Goal: Communication & Community: Answer question/provide support

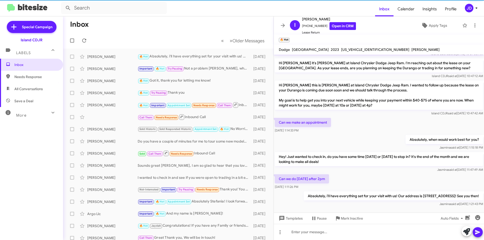
scroll to position [417, 0]
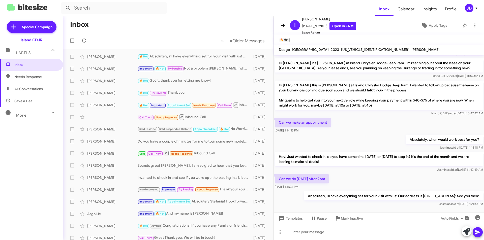
click at [281, 26] on icon at bounding box center [283, 25] width 6 height 6
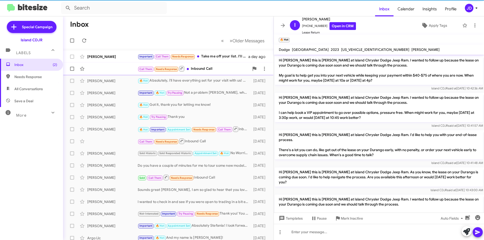
scroll to position [407, 0]
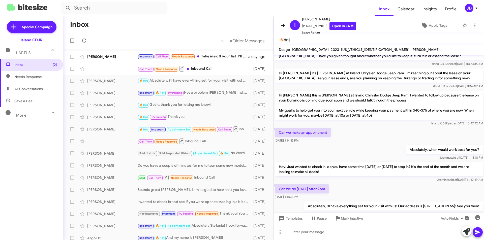
click at [282, 26] on icon at bounding box center [283, 25] width 6 height 6
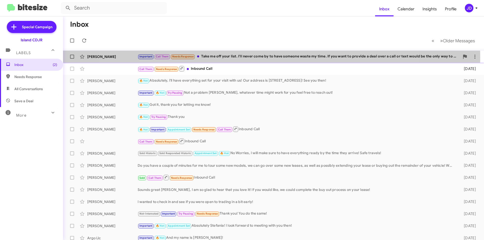
click at [257, 57] on div "Important Call Them Needs Response Take me off your list. I'll never come by to…" at bounding box center [299, 57] width 322 height 6
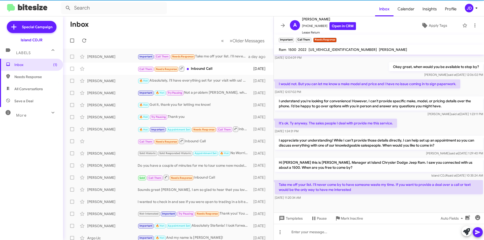
scroll to position [331, 0]
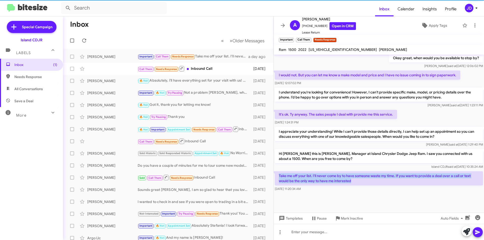
drag, startPoint x: 368, startPoint y: 178, endPoint x: 279, endPoint y: 168, distance: 89.8
click at [279, 171] on p "Take me off your list. I'll never come by to have someone waste my time. If you…" at bounding box center [379, 178] width 208 height 14
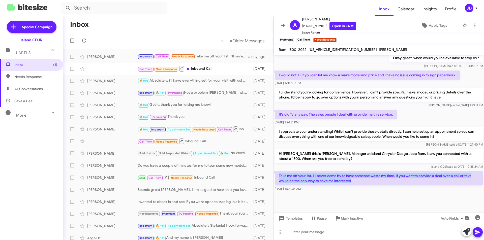
click at [284, 171] on p "Take me off your list. I'll never come by to have someone waste my time. If you…" at bounding box center [379, 178] width 208 height 14
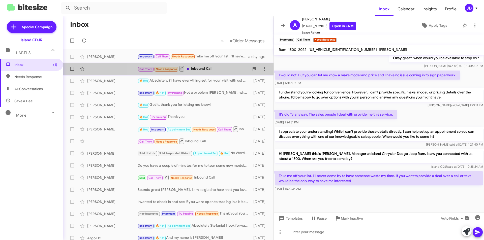
click at [214, 67] on div "Call Them Needs Response Inbound Call" at bounding box center [194, 69] width 112 height 6
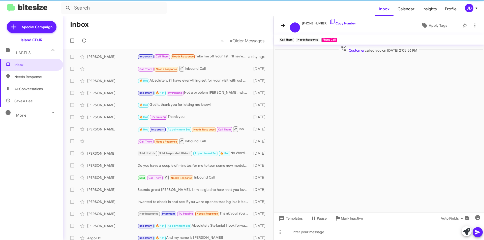
click at [279, 26] on span at bounding box center [283, 25] width 10 height 6
